Goal: Information Seeking & Learning: Understand process/instructions

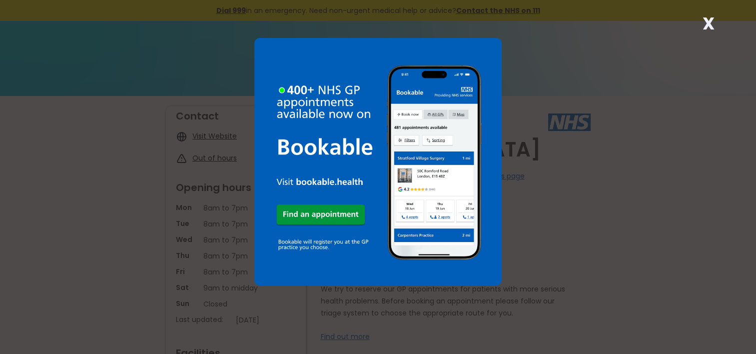
click at [461, 192] on img at bounding box center [378, 162] width 248 height 248
click at [705, 22] on strong "X" at bounding box center [708, 23] width 12 height 24
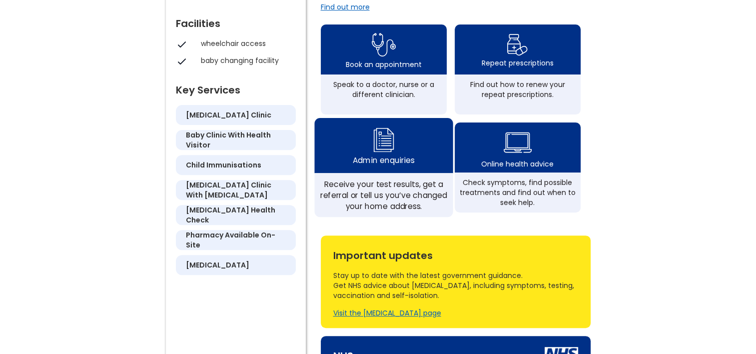
scroll to position [300, 0]
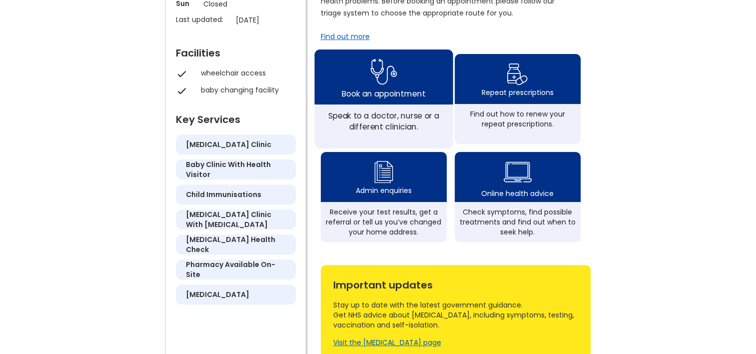
click at [404, 118] on div "Speak to a doctor, nurse or a different clinician." at bounding box center [383, 121] width 127 height 22
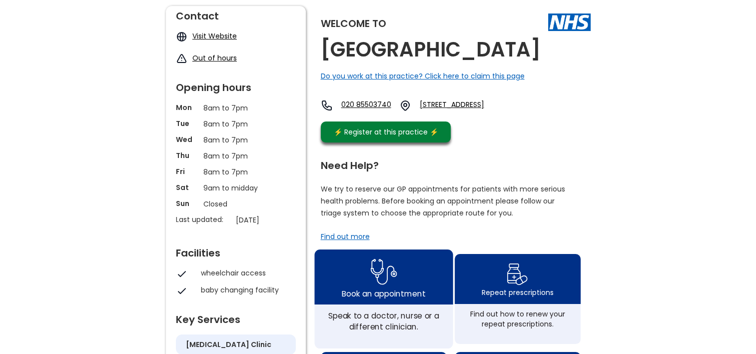
scroll to position [150, 0]
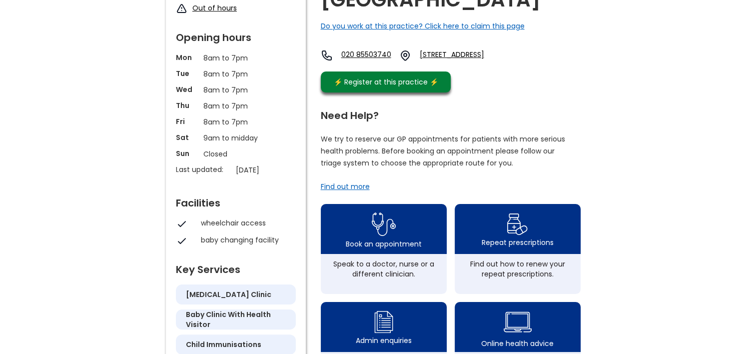
click at [351, 191] on div "Find out more" at bounding box center [345, 186] width 49 height 10
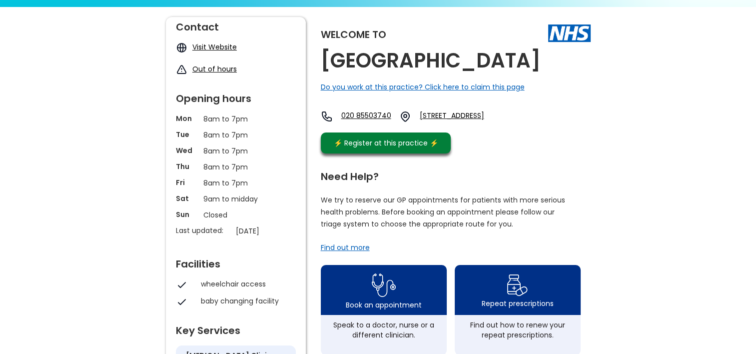
scroll to position [100, 0]
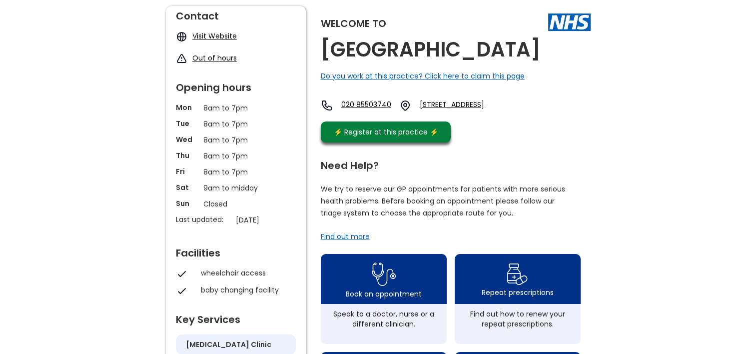
click at [347, 241] on div "Find out more" at bounding box center [345, 236] width 49 height 10
